Goal: Check status: Check status

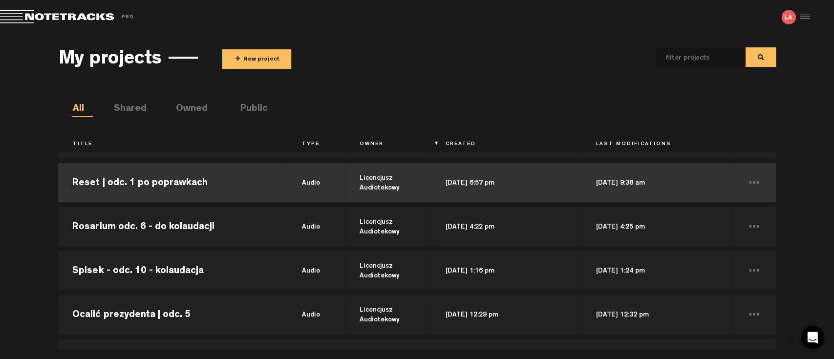
scroll to position [109, 0]
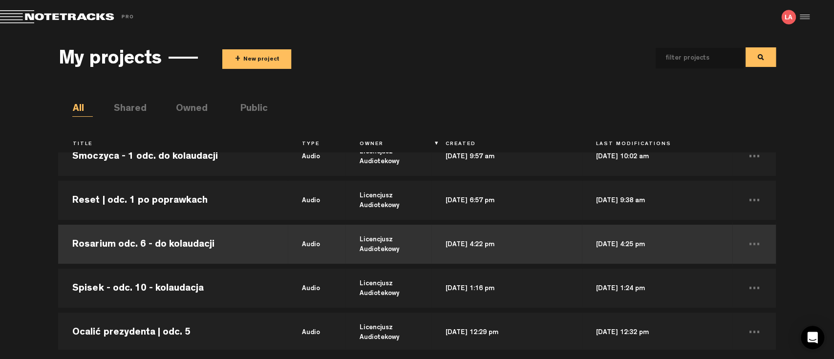
click at [108, 243] on td "Rosarium odc. 6 - do kolaudacji" at bounding box center [173, 244] width 230 height 44
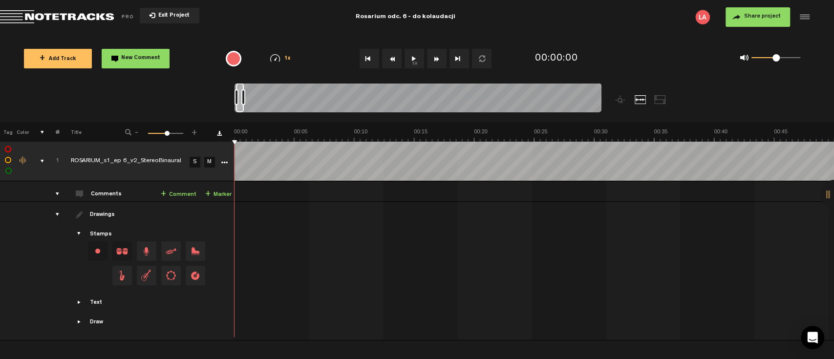
click at [827, 194] on div at bounding box center [834, 194] width 29 height 29
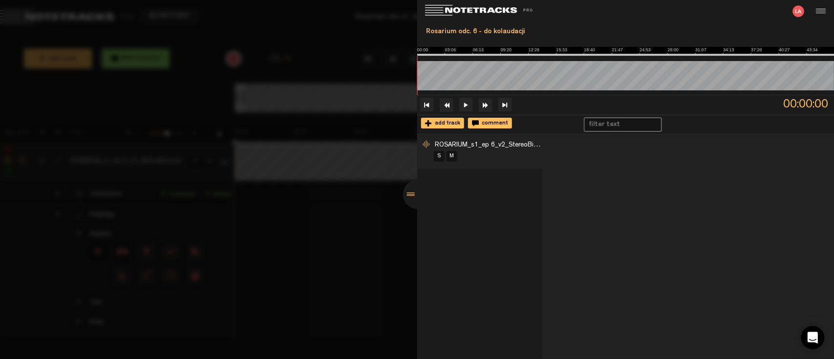
click at [411, 189] on div at bounding box center [417, 194] width 29 height 29
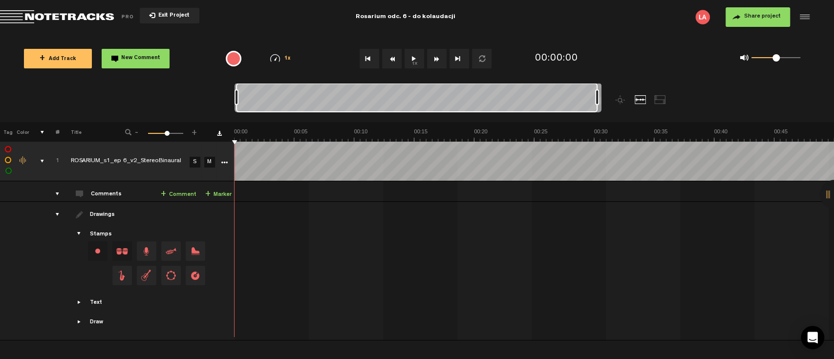
drag, startPoint x: 244, startPoint y: 97, endPoint x: 621, endPoint y: 110, distance: 376.6
click at [621, 110] on div at bounding box center [464, 102] width 459 height 39
drag, startPoint x: 325, startPoint y: 104, endPoint x: 293, endPoint y: 96, distance: 32.2
click at [293, 96] on div at bounding box center [415, 97] width 361 height 29
drag, startPoint x: 369, startPoint y: 101, endPoint x: 212, endPoint y: 95, distance: 156.5
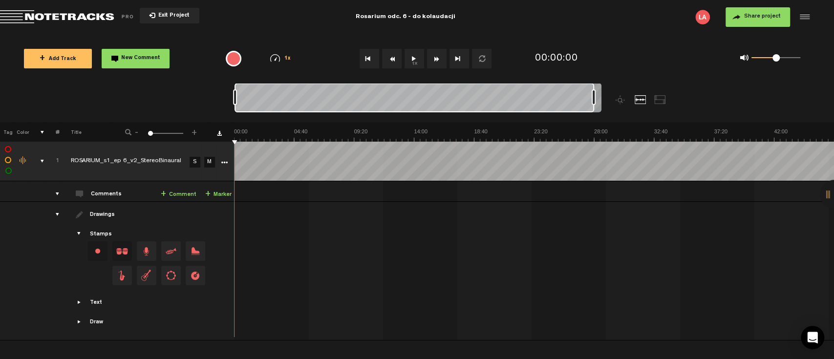
click at [212, 95] on nt-zoom-navigation-bar at bounding box center [417, 102] width 834 height 39
drag, startPoint x: 298, startPoint y: 96, endPoint x: 405, endPoint y: 104, distance: 106.9
click at [405, 104] on div at bounding box center [422, 97] width 359 height 29
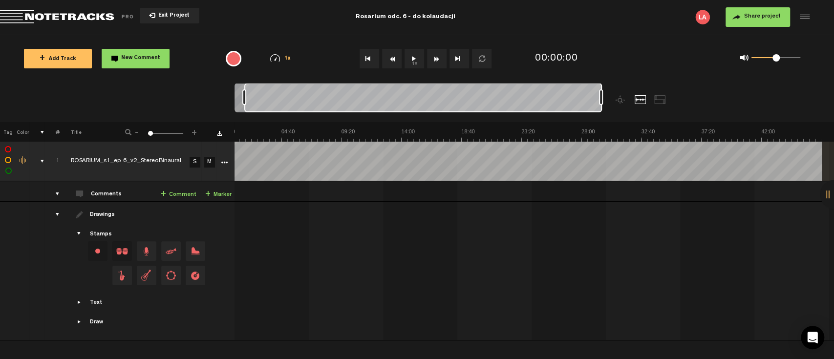
drag, startPoint x: 526, startPoint y: 94, endPoint x: 574, endPoint y: 103, distance: 49.2
click at [574, 103] on div at bounding box center [423, 97] width 358 height 29
click at [575, 99] on div at bounding box center [423, 97] width 357 height 29
click at [411, 58] on button "1x" at bounding box center [415, 59] width 20 height 20
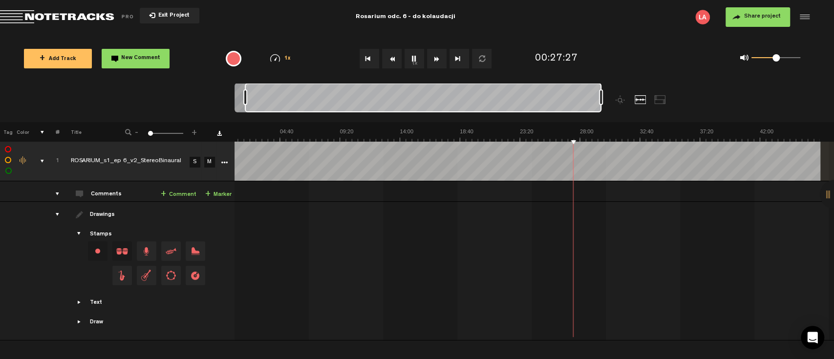
click at [414, 57] on button "1x" at bounding box center [415, 59] width 20 height 20
